Goal: Task Accomplishment & Management: Use online tool/utility

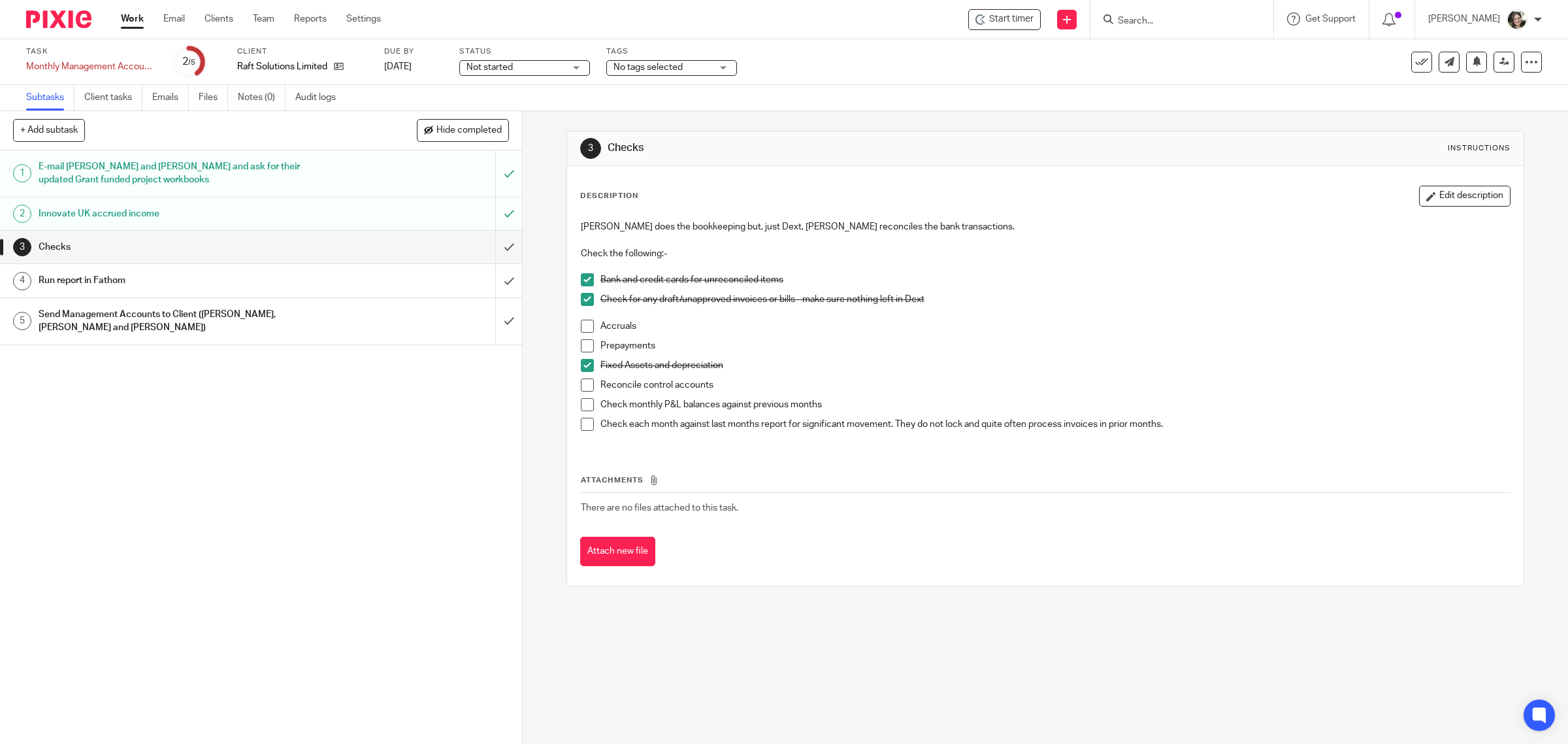
click at [584, 329] on span at bounding box center [587, 326] width 13 height 13
click at [584, 341] on span at bounding box center [587, 346] width 13 height 13
click at [581, 387] on span at bounding box center [587, 385] width 13 height 13
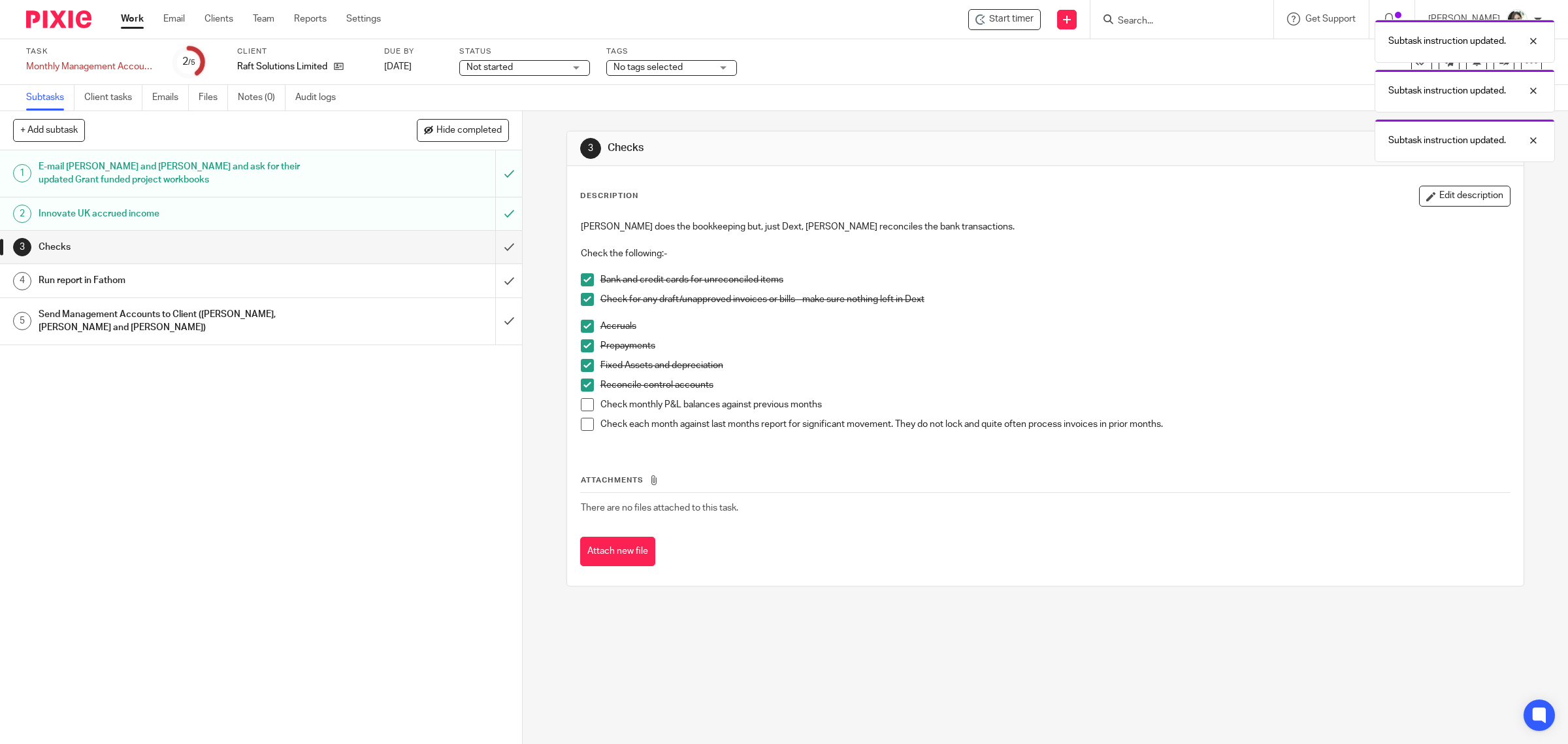
click at [581, 406] on span at bounding box center [587, 405] width 13 height 13
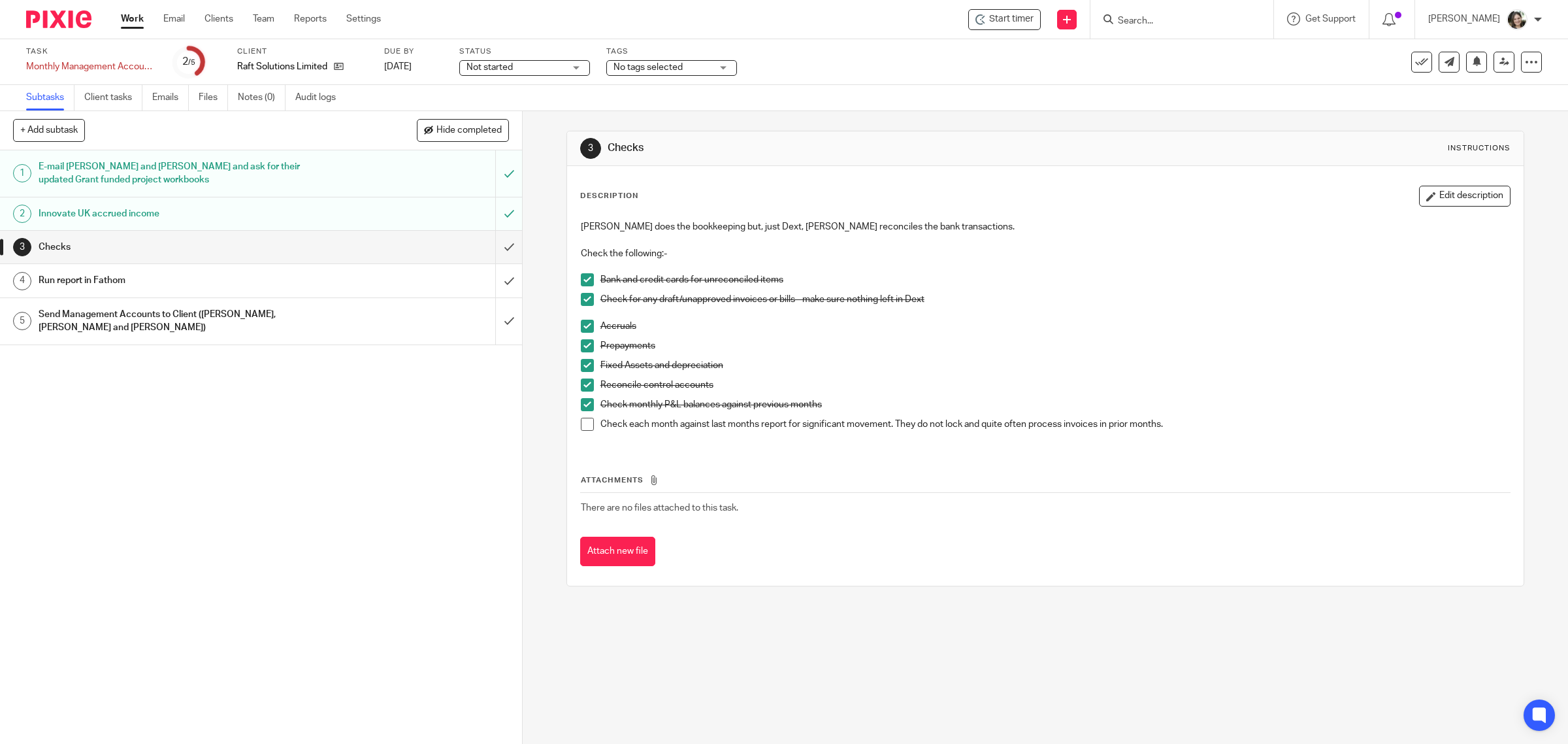
click at [581, 425] on span at bounding box center [587, 424] width 13 height 13
click at [488, 248] on input "submit" at bounding box center [260, 247] width 522 height 33
